Goal: Task Accomplishment & Management: Use online tool/utility

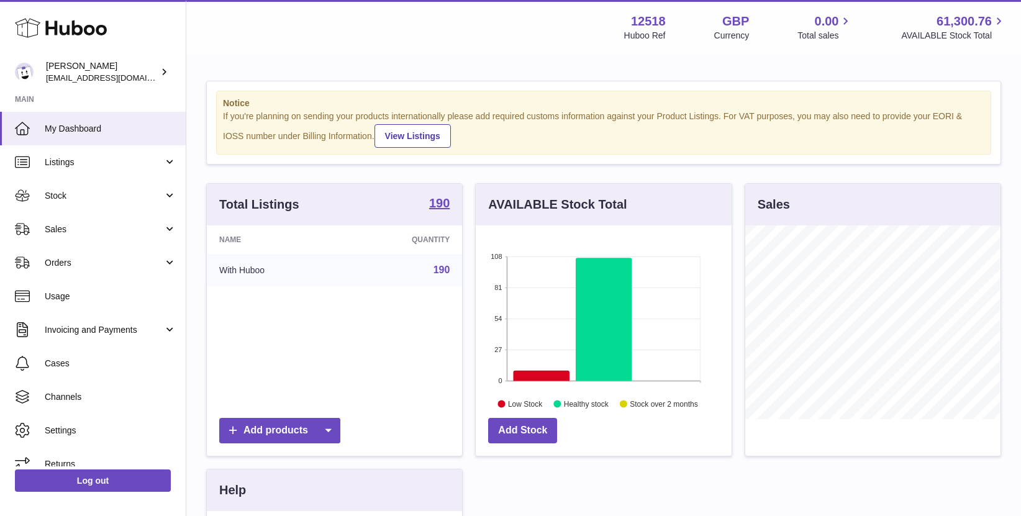
scroll to position [194, 255]
click at [86, 230] on span "Sales" at bounding box center [104, 230] width 119 height 12
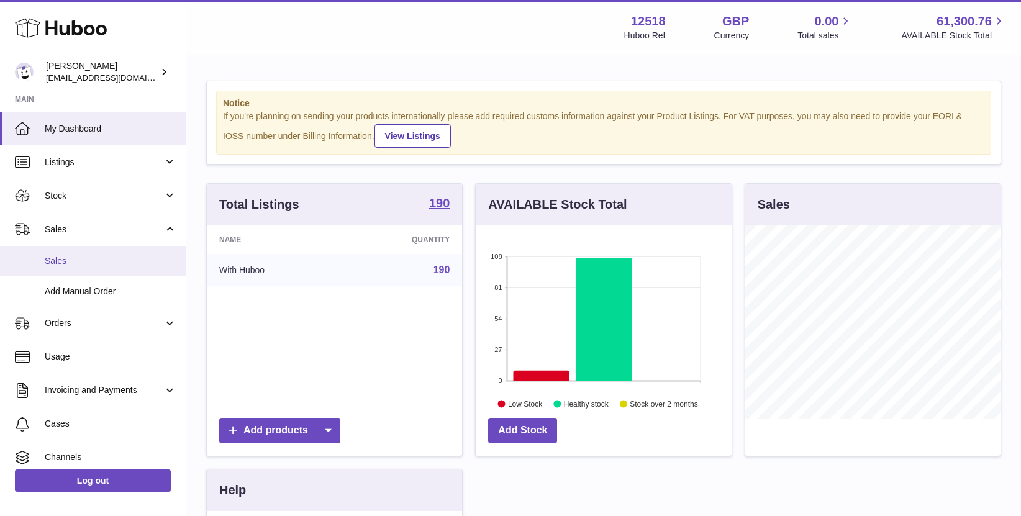
click at [58, 268] on link "Sales" at bounding box center [93, 261] width 186 height 30
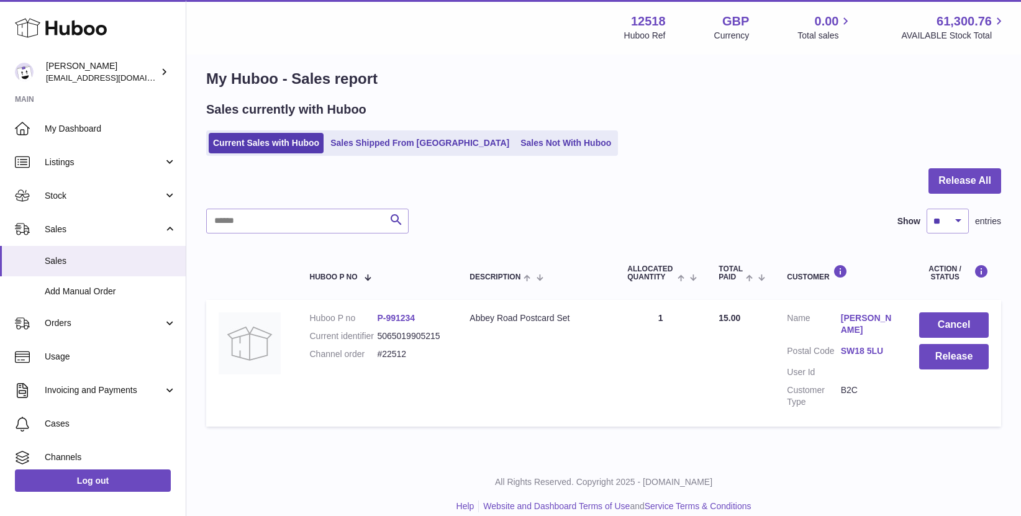
scroll to position [15, 0]
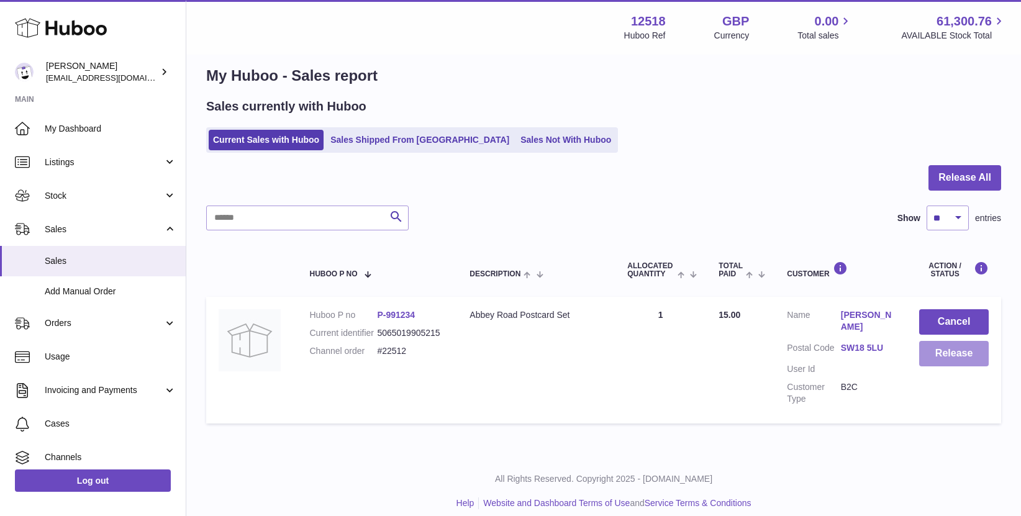
click at [950, 360] on button "Release" at bounding box center [955, 353] width 70 height 25
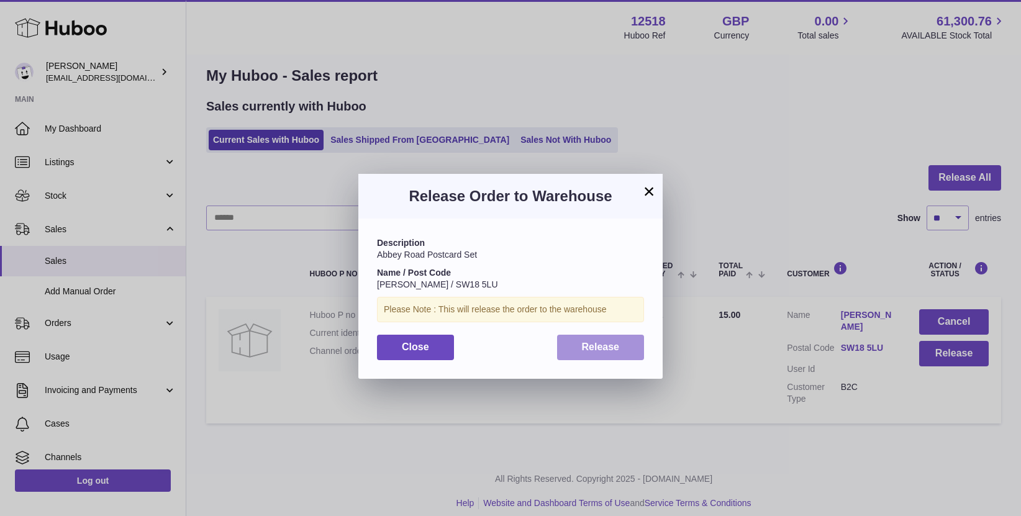
click at [591, 350] on span "Release" at bounding box center [601, 347] width 38 height 11
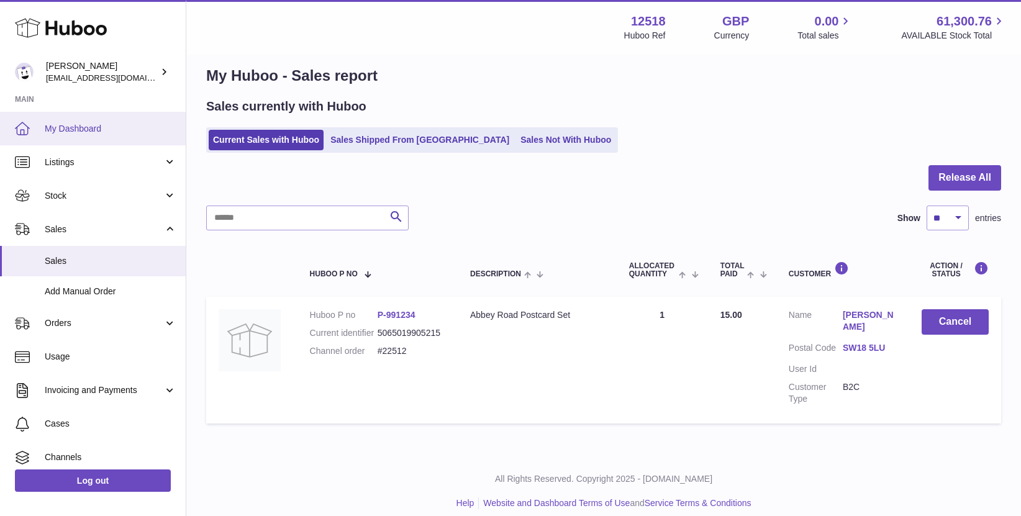
click at [102, 125] on span "My Dashboard" at bounding box center [111, 129] width 132 height 12
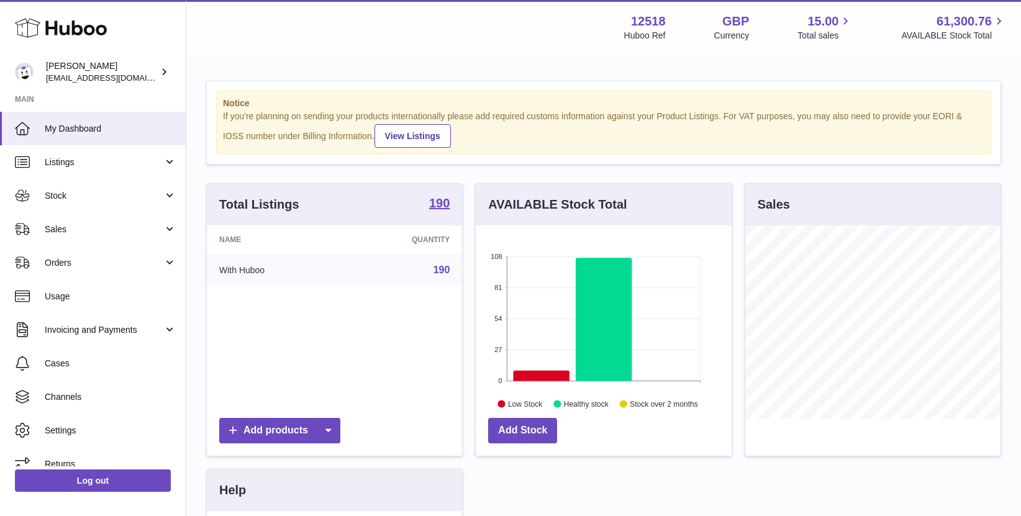
scroll to position [194, 255]
